Goal: Check status: Check status

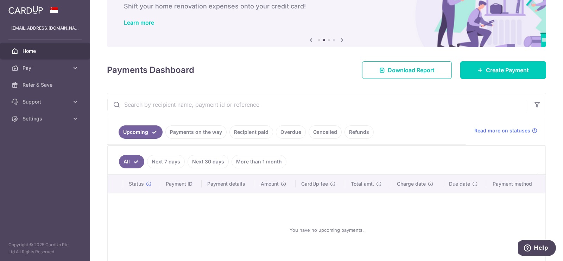
scroll to position [44, 0]
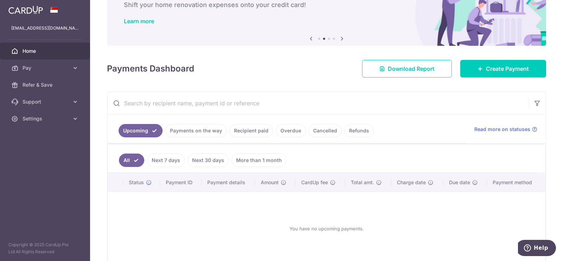
click at [258, 132] on link "Recipient paid" at bounding box center [251, 130] width 44 height 13
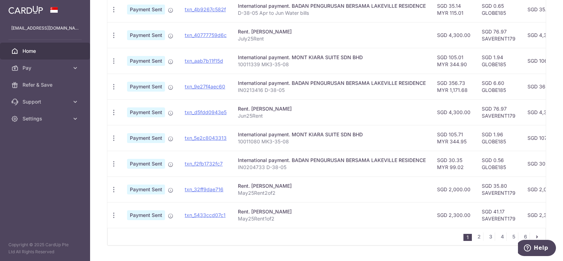
scroll to position [257, 0]
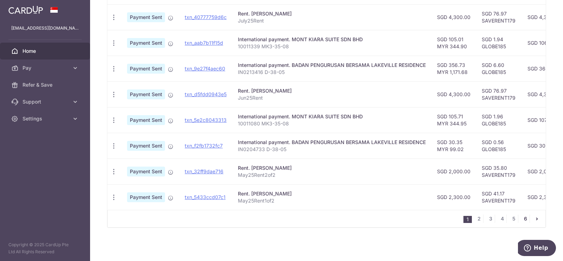
click at [521, 222] on link "6" at bounding box center [525, 218] width 8 height 8
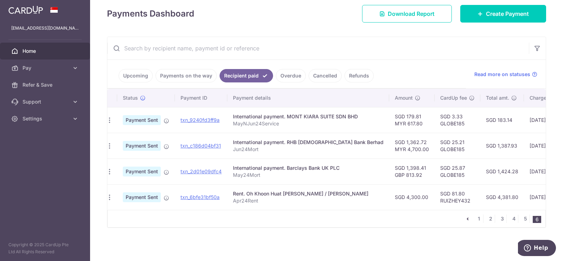
scroll to position [0, 2]
click at [521, 219] on link "5" at bounding box center [525, 218] width 8 height 8
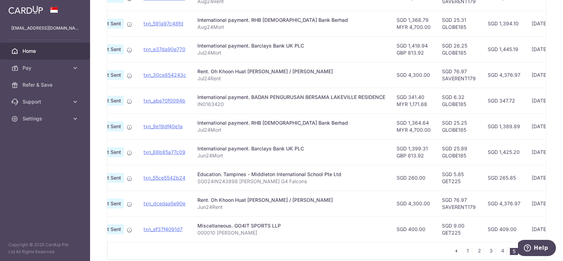
scroll to position [257, 0]
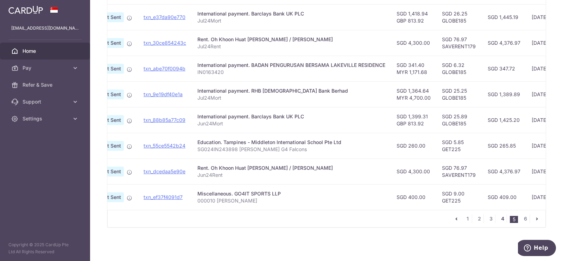
click at [498, 220] on link "4" at bounding box center [502, 218] width 8 height 8
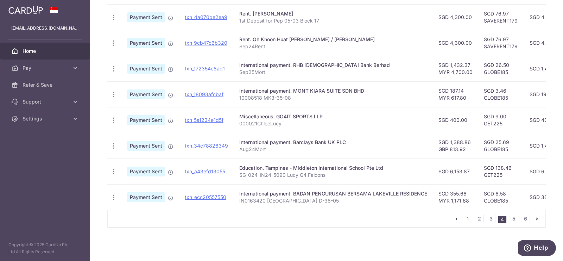
click at [508, 224] on nav "1 2 3 4 5 6" at bounding box center [498, 218] width 93 height 17
click at [510, 218] on link "5" at bounding box center [513, 218] width 8 height 8
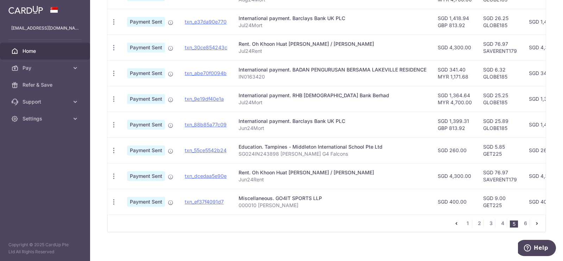
scroll to position [250, 0]
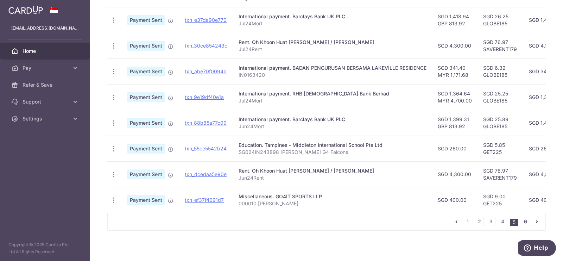
click at [522, 224] on link "6" at bounding box center [525, 221] width 8 height 8
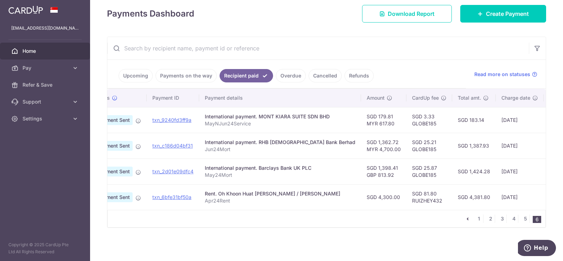
scroll to position [0, 0]
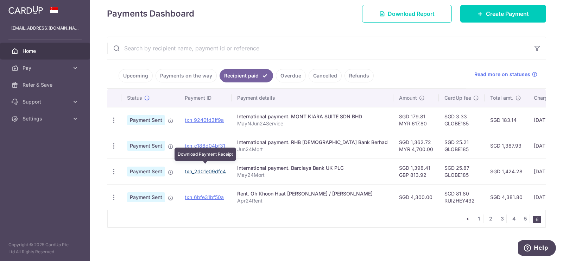
click at [207, 168] on link "txn_2d01e09dfc4" at bounding box center [205, 171] width 41 height 6
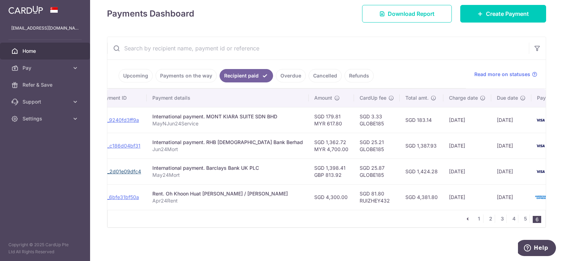
scroll to position [0, 97]
